Goal: Information Seeking & Learning: Learn about a topic

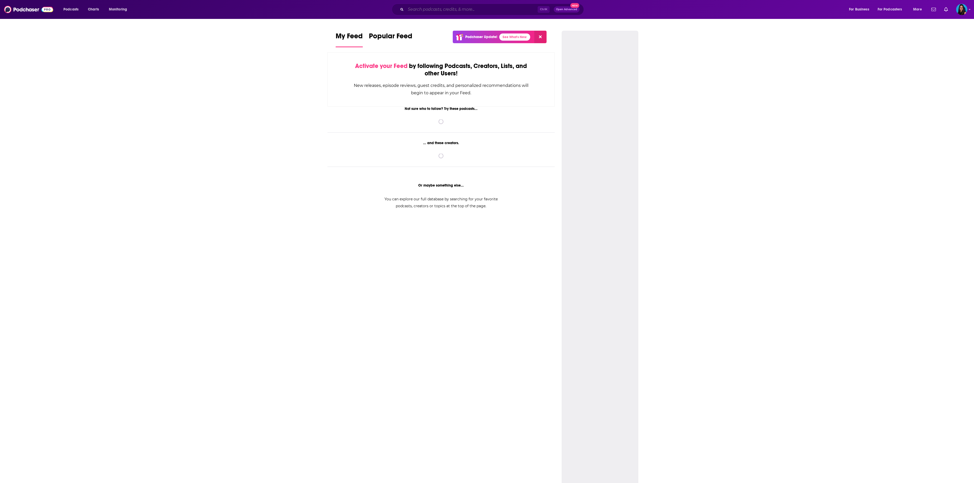
click at [443, 8] on input "Search podcasts, credits, & more..." at bounding box center [472, 9] width 132 height 8
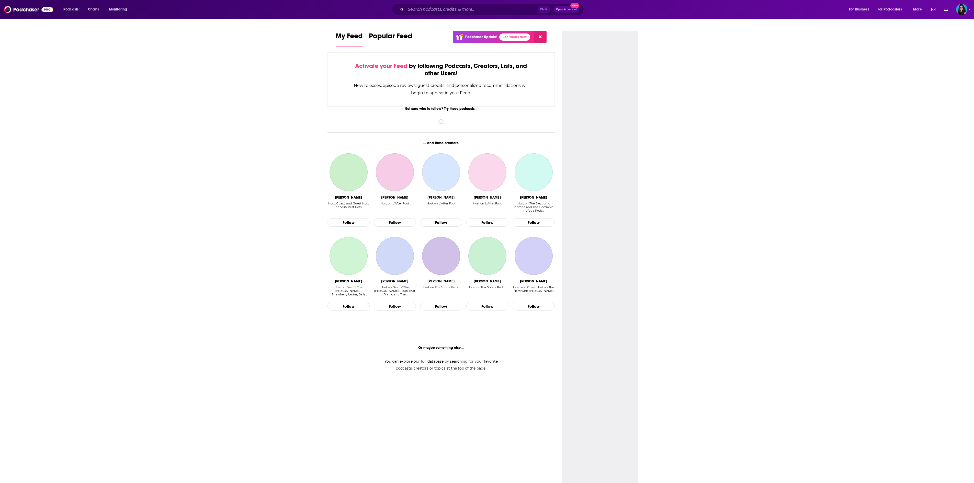
click at [524, 343] on div "Not sure who to follow? Try these podcasts... spinner ... and these creators. […" at bounding box center [440, 248] width 227 height 282
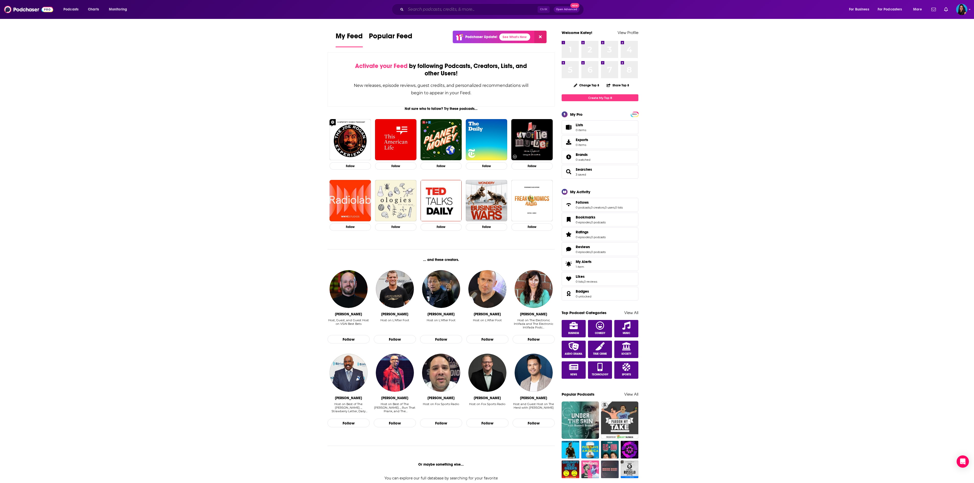
drag, startPoint x: 435, startPoint y: 9, endPoint x: 444, endPoint y: 10, distance: 8.7
click at [435, 9] on input "Search podcasts, credits, & more..." at bounding box center [472, 9] width 132 height 8
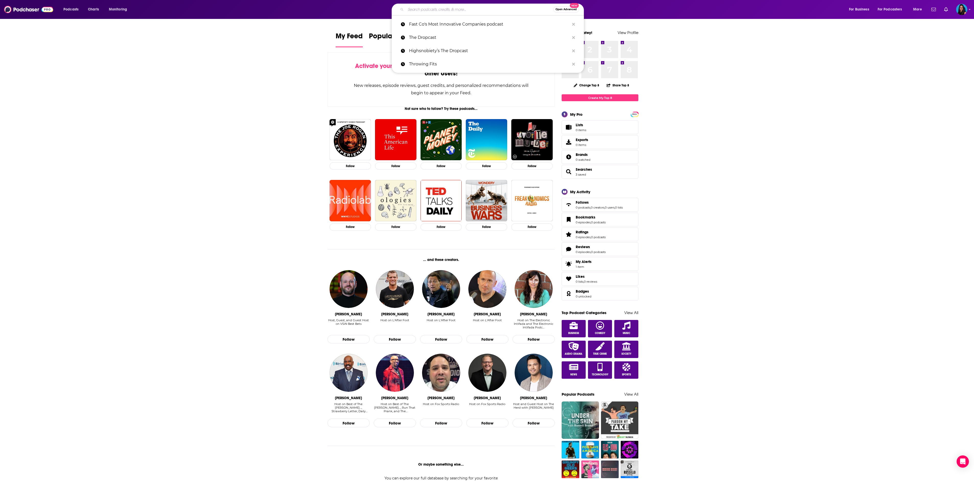
paste input "Award Travel 101"
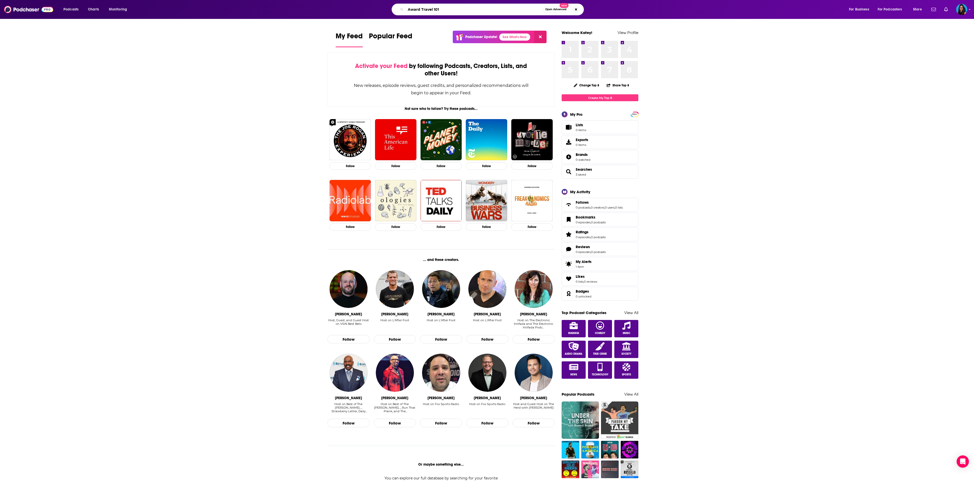
type input "Award Travel 101"
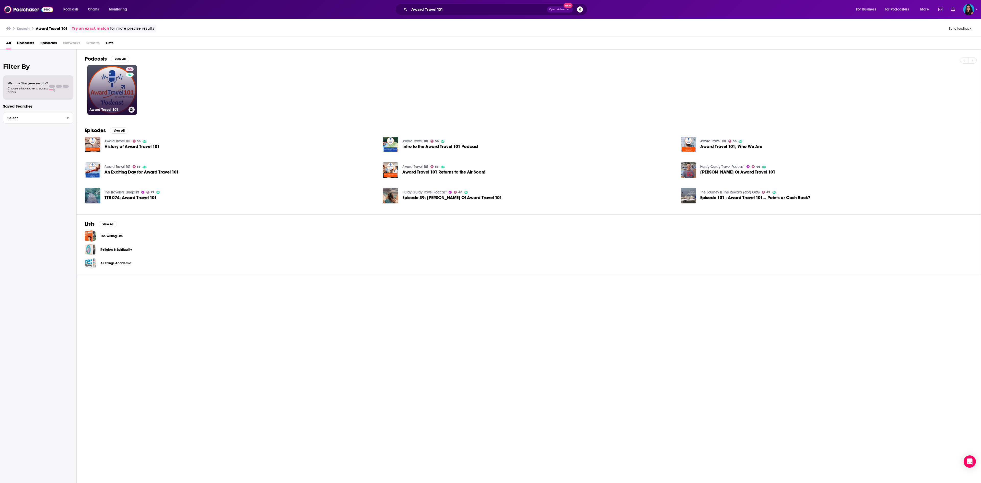
click at [104, 108] on h3 "Award Travel 101" at bounding box center [107, 110] width 37 height 4
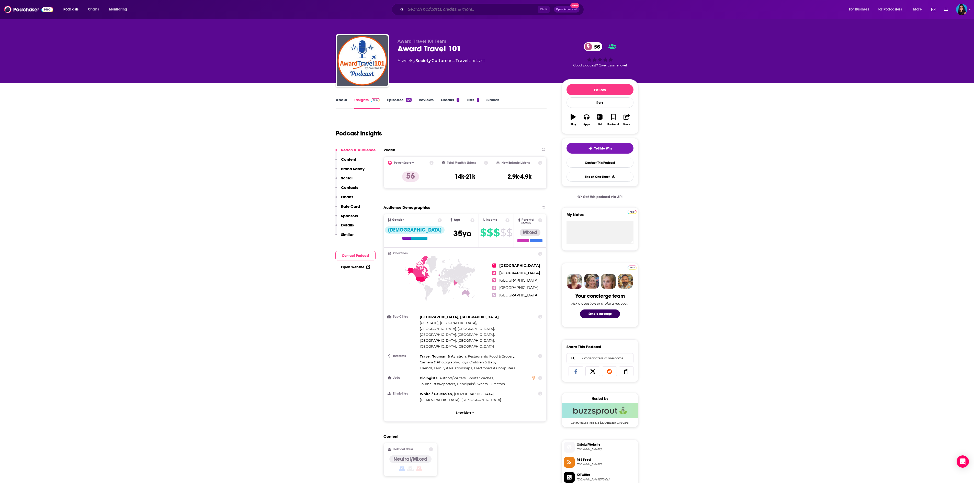
click at [467, 12] on input "Search podcasts, credits, & more..." at bounding box center [472, 9] width 132 height 8
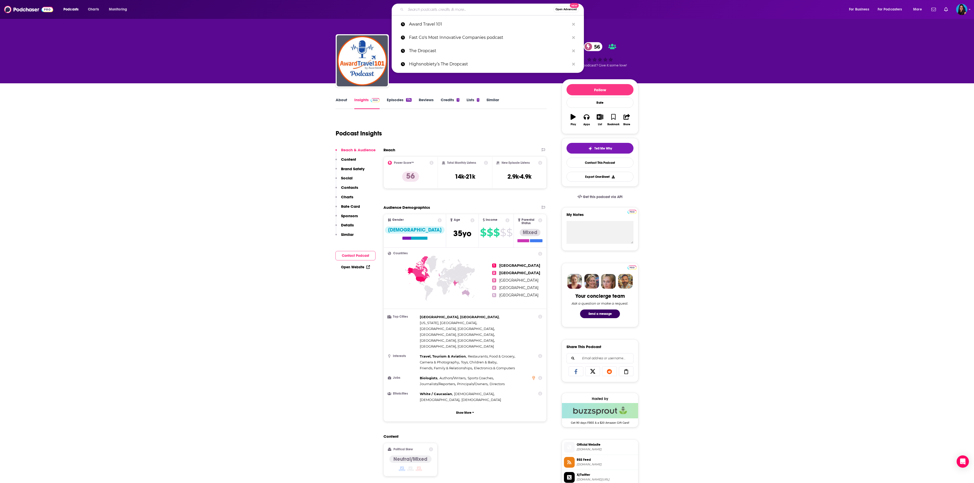
type input "b"
paste input "Award Travel 101"
type input "Award Travel 101"
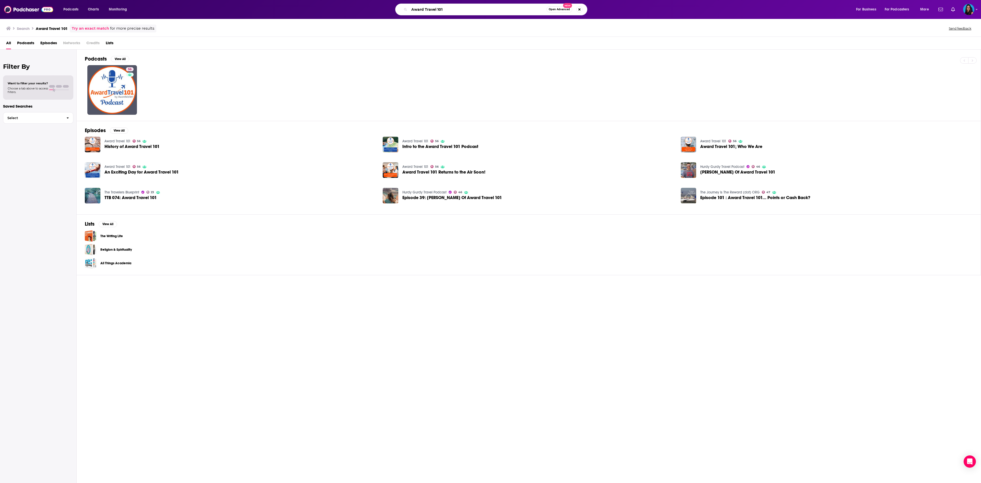
drag, startPoint x: 441, startPoint y: 7, endPoint x: 329, endPoint y: -3, distance: 112.4
click at [329, 0] on html "Podcasts Charts Monitoring Award Travel 101 Open Advanced New For Business For …" at bounding box center [490, 241] width 981 height 483
paste input "Frequent Miler"
type input "Frequent Miler"
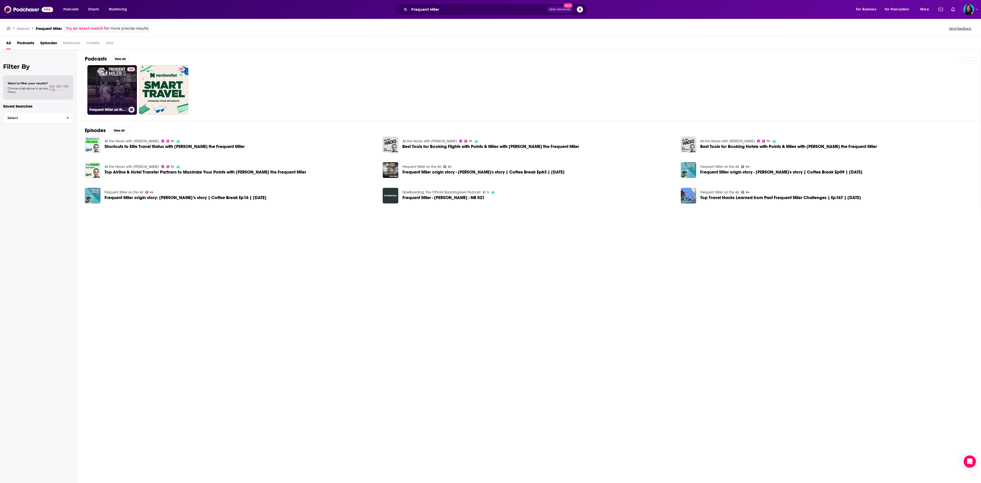
click at [111, 82] on link "64 Frequent Miler on the Air" at bounding box center [112, 90] width 50 height 50
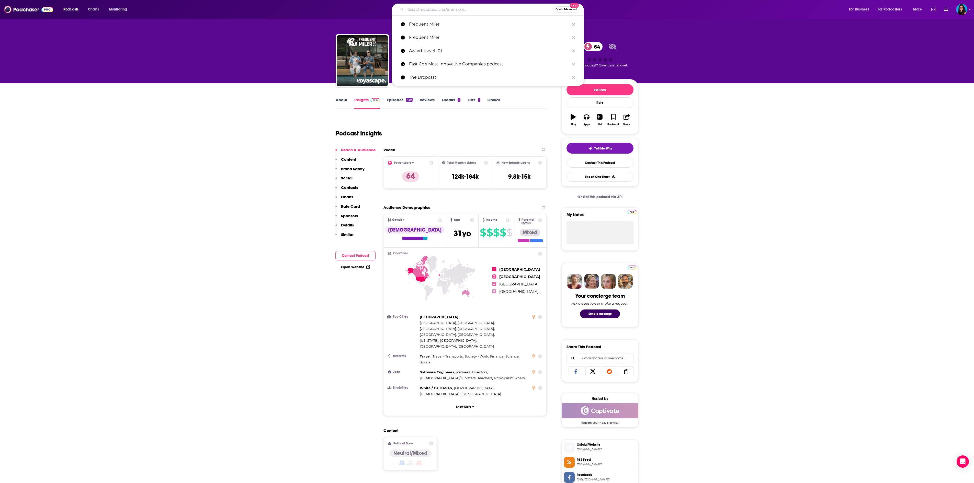
click at [454, 7] on input "Search podcasts, credits, & more..." at bounding box center [479, 9] width 147 height 8
paste input "Loyalty Leaders"
type input "Loyalty Leaders"
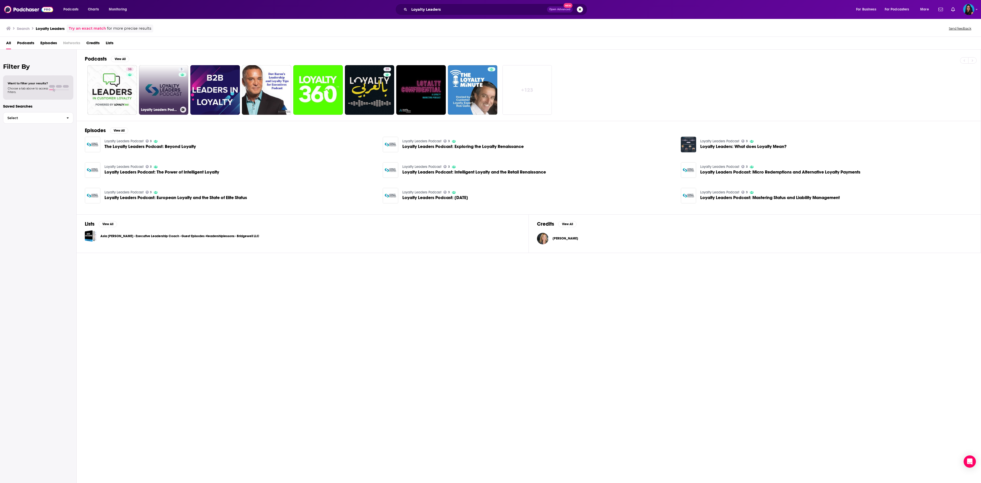
click at [170, 99] on link "3 Loyalty Leaders Podcast" at bounding box center [164, 90] width 50 height 50
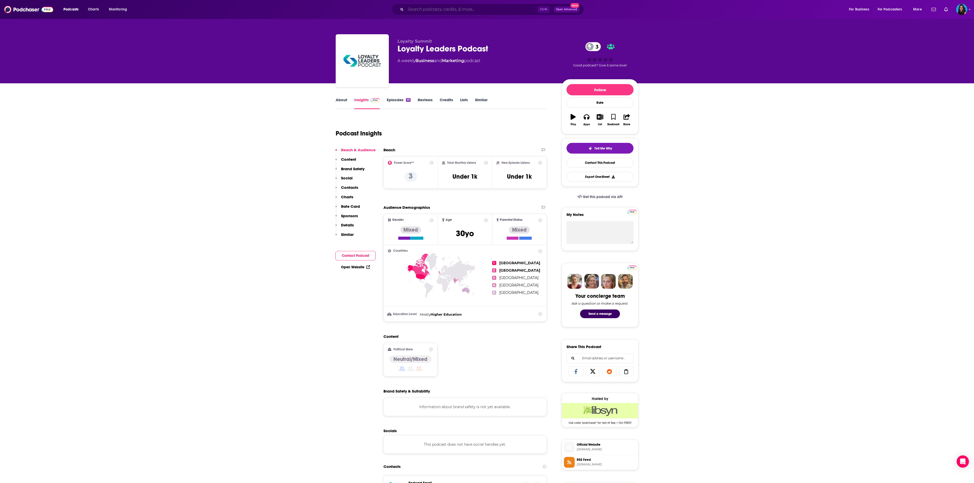
click at [426, 5] on input "Search podcasts, credits, & more..." at bounding box center [472, 9] width 132 height 8
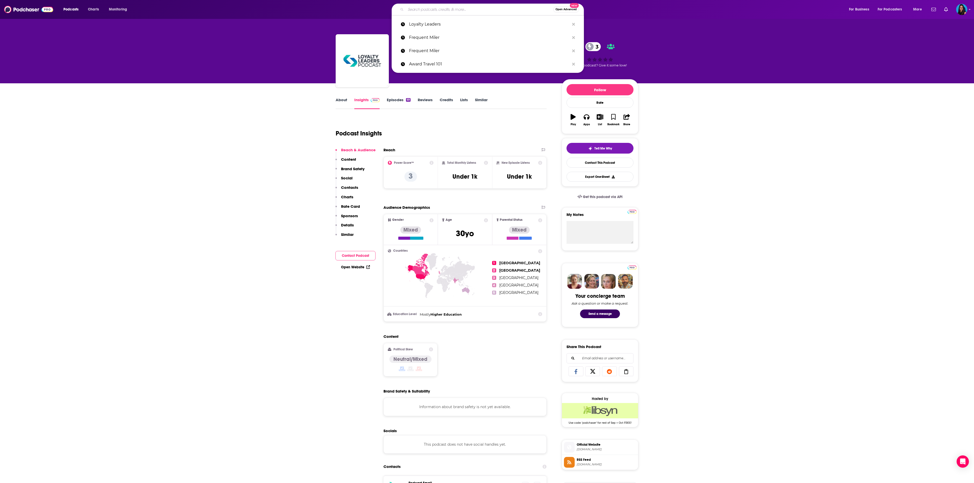
paste input "Miles & Points Daily Podcast"
type input "Miles & Points Daily Podcast"
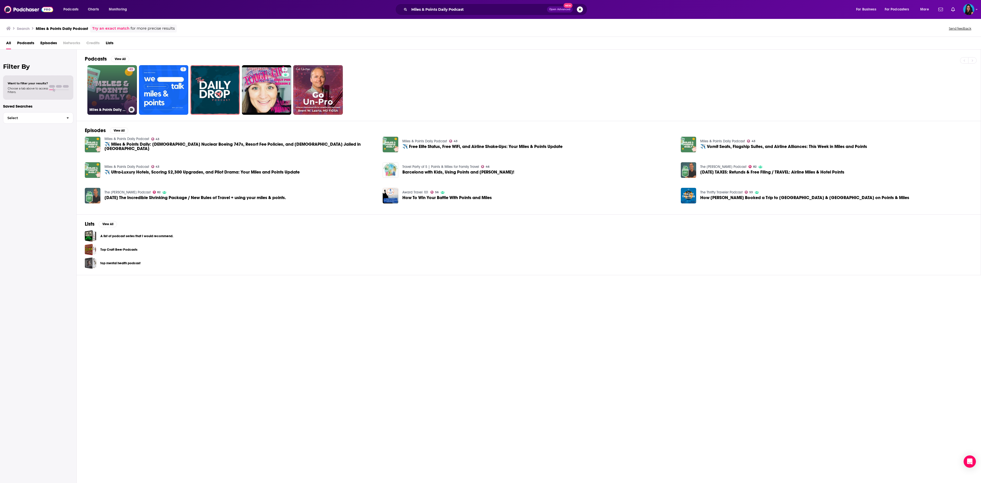
click at [99, 108] on div "Miles & Points Daily Podcast" at bounding box center [111, 110] width 45 height 6
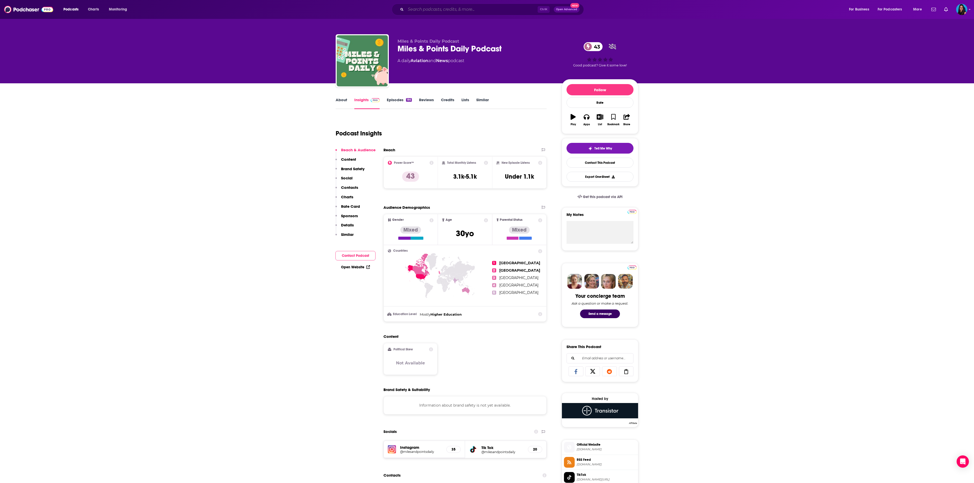
click at [447, 6] on input "Search podcasts, credits, & more..." at bounding box center [472, 9] width 132 height 8
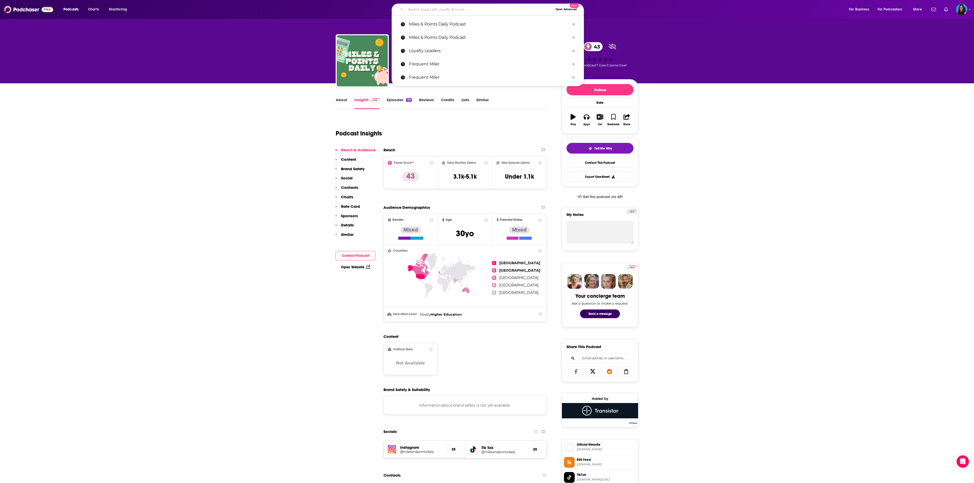
paste input "Award Travel 101"
type input "Award Travel 101"
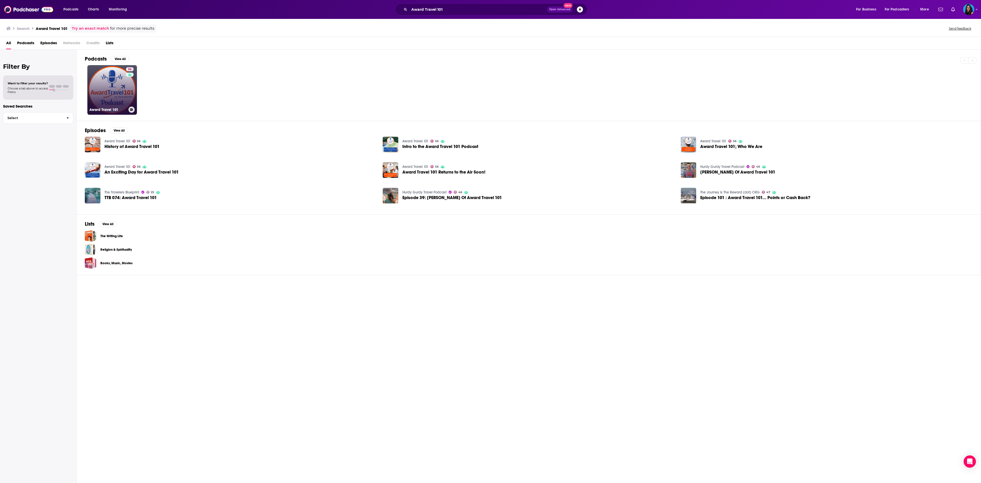
click at [104, 111] on h3 "Award Travel 101" at bounding box center [107, 110] width 37 height 4
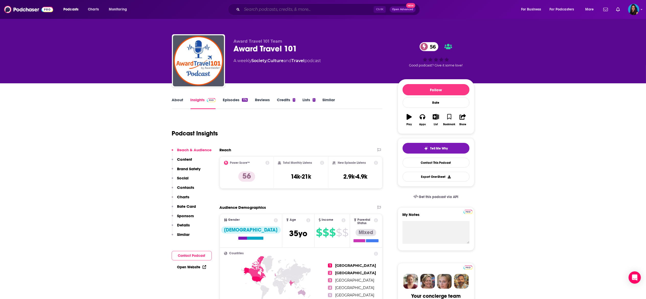
click at [284, 10] on input "Search podcasts, credits, & more..." at bounding box center [308, 9] width 132 height 8
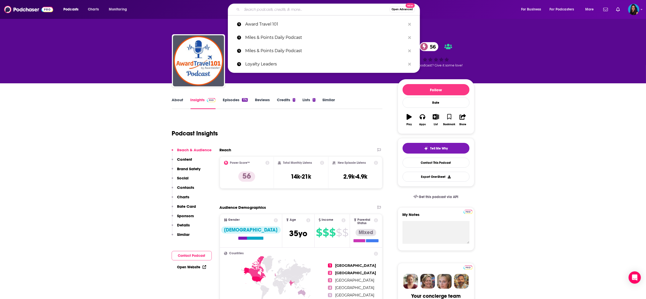
paste input "MTM Travel"
type input "MTM Travel"
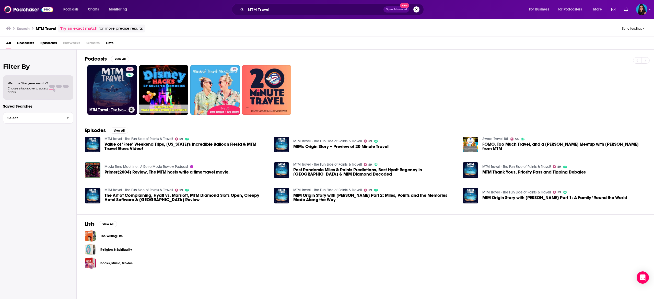
click at [120, 83] on link "59 MTM Travel - The Fun Side of Points & Travel!" at bounding box center [112, 90] width 50 height 50
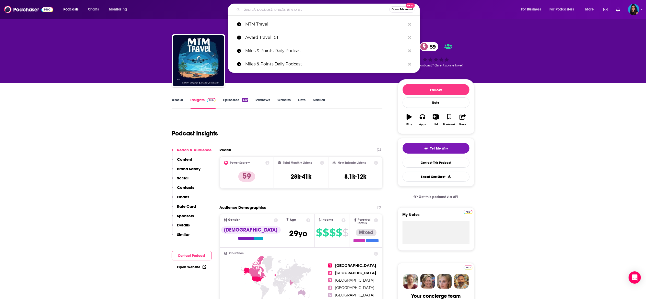
click at [281, 9] on input "Search podcasts, credits, & more..." at bounding box center [315, 9] width 147 height 8
paste input "NerdWallet Smart Travel"
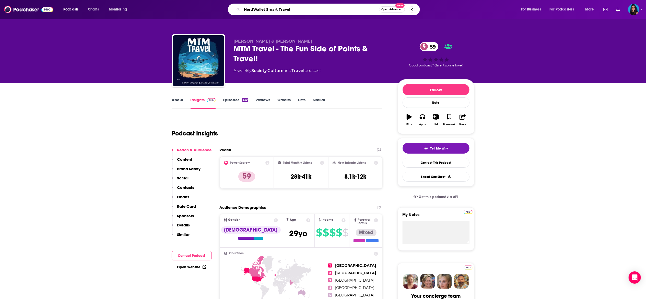
type input "NerdWallet Smart Travel"
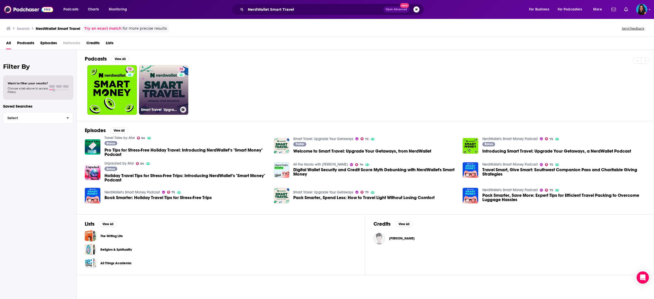
click at [159, 86] on link "73 Smart Travel: Upgrade Your Getaways" at bounding box center [164, 90] width 50 height 50
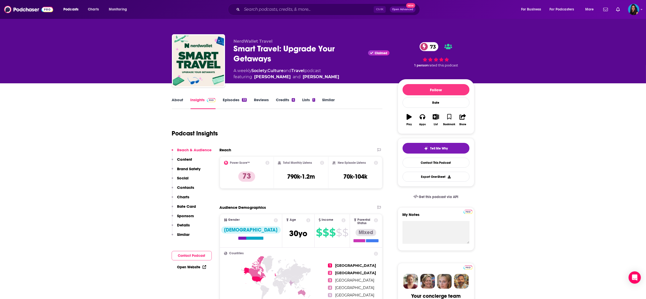
click at [304, 14] on div "Ctrl K Open Advanced New" at bounding box center [324, 10] width 192 height 12
click at [303, 8] on input "Search podcasts, credits, & more..." at bounding box center [308, 9] width 132 height 8
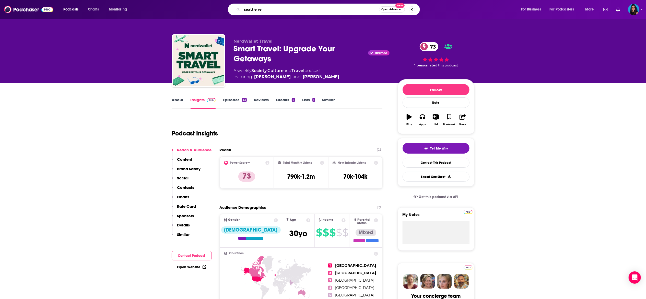
type input "seattle red"
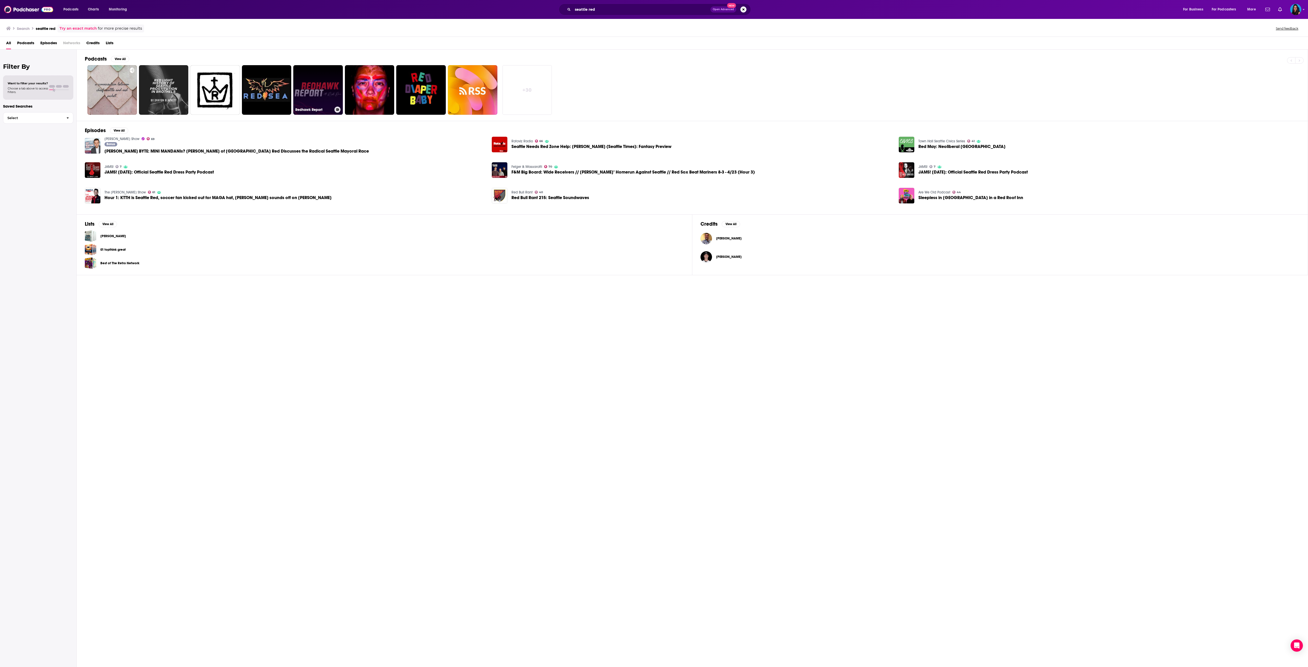
click at [312, 93] on link "Redhawk Report" at bounding box center [318, 90] width 50 height 50
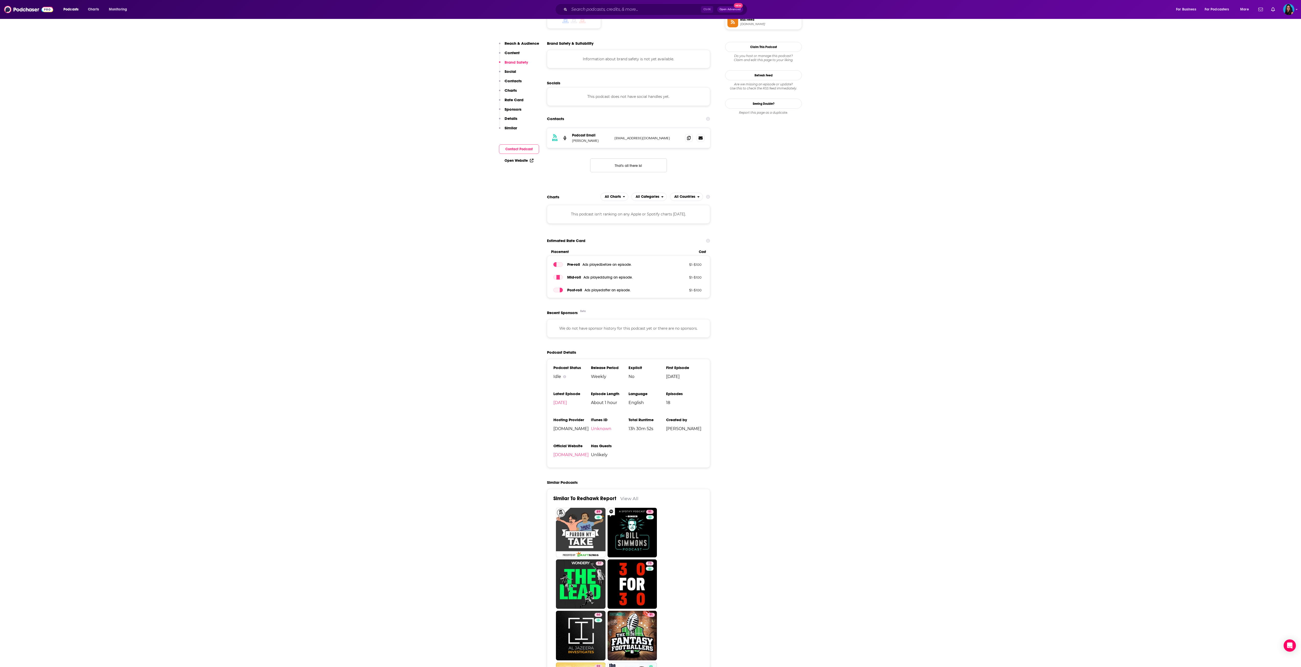
scroll to position [664, 0]
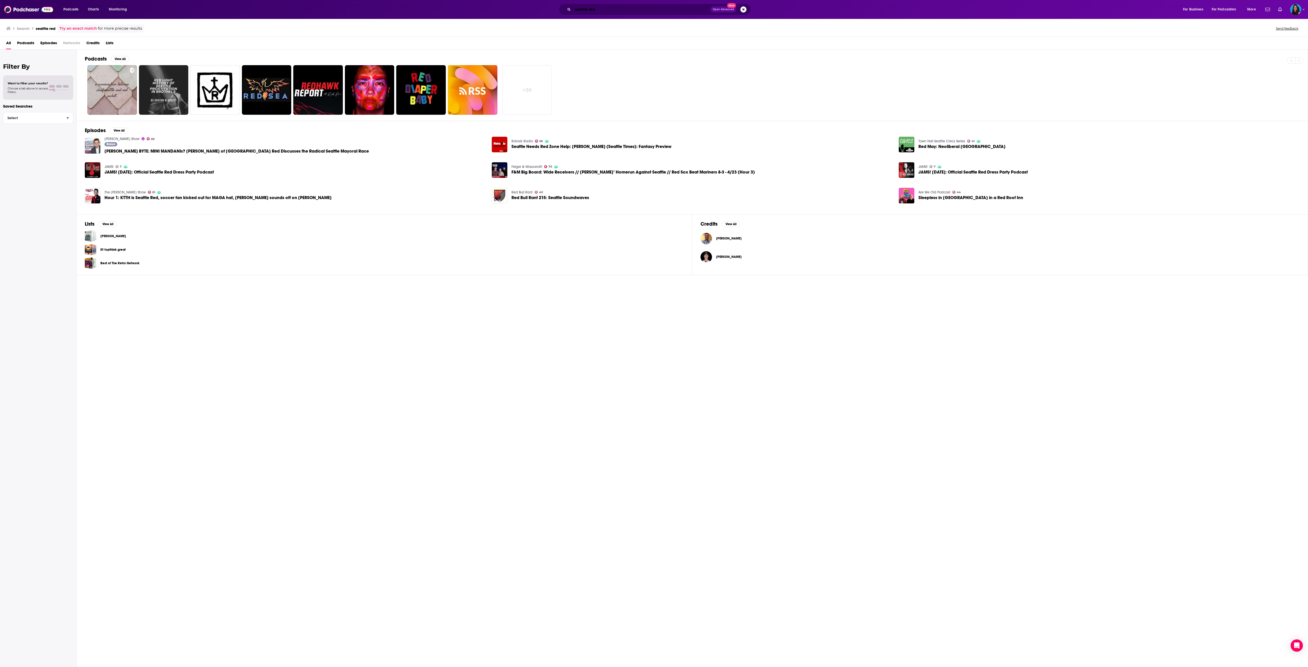
click at [616, 9] on input "seattle red" at bounding box center [642, 9] width 138 height 8
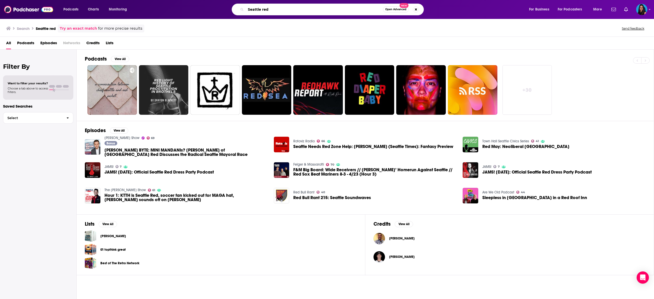
drag, startPoint x: 287, startPoint y: 7, endPoint x: 199, endPoint y: 1, distance: 88.7
click at [199, 1] on div "Podcasts Charts Monitoring Seattle red Open Advanced New For Business For Podca…" at bounding box center [327, 9] width 654 height 19
paste input "What’s Up in Business Travel:"
type input "What’s Up in Business Travel"
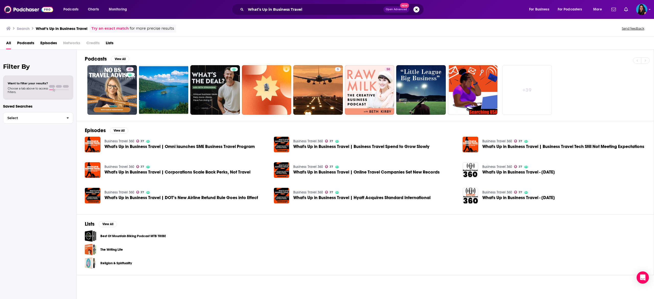
click at [29, 40] on span "Podcasts" at bounding box center [25, 44] width 17 height 10
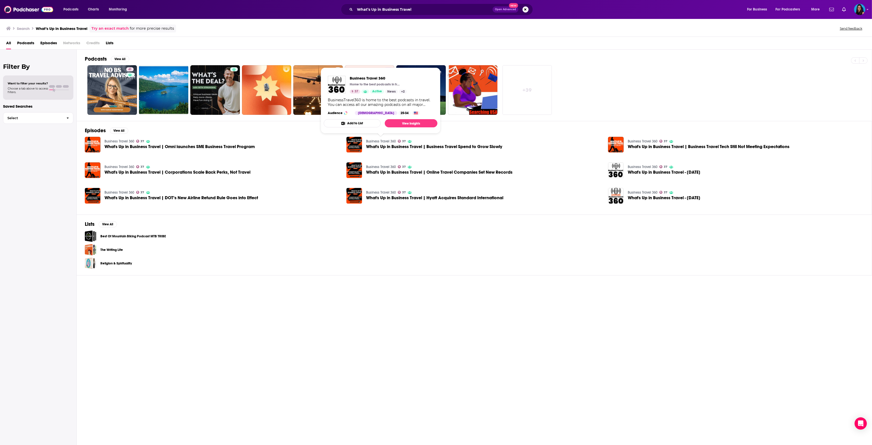
click at [377, 139] on link "Business Travel 360" at bounding box center [381, 141] width 30 height 4
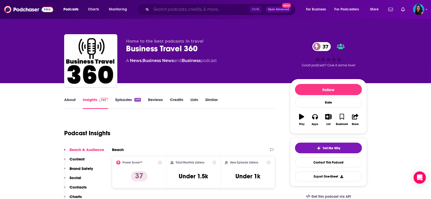
click at [187, 7] on input "Search podcasts, credits, & more..." at bounding box center [200, 9] width 98 height 8
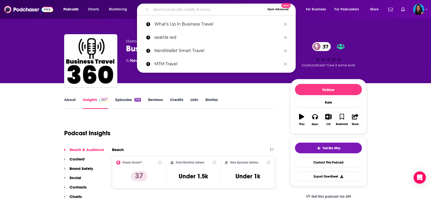
paste input "Wonderland on Points"
type input "Wonderland on Points"
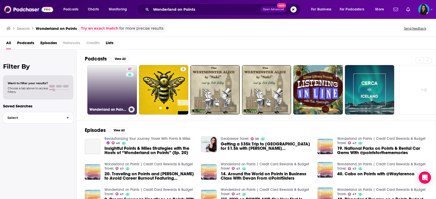
click at [106, 108] on h3 "Wonderland on Points | Credit Card Rewards & Budget Travel" at bounding box center [107, 110] width 37 height 4
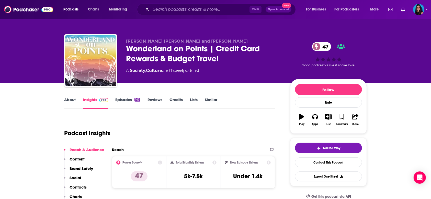
drag, startPoint x: 214, startPoint y: 121, endPoint x: 220, endPoint y: 123, distance: 6.1
click at [214, 121] on div "Podcast Insights" at bounding box center [167, 130] width 207 height 26
